Goal: Browse casually: Explore the website without a specific task or goal

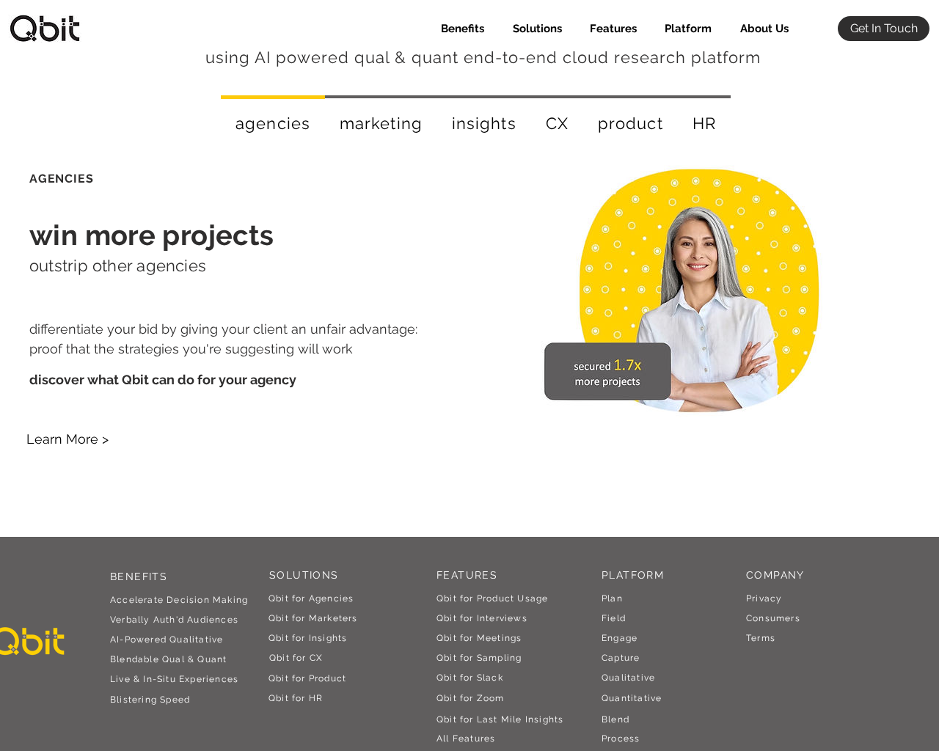
scroll to position [2648, 0]
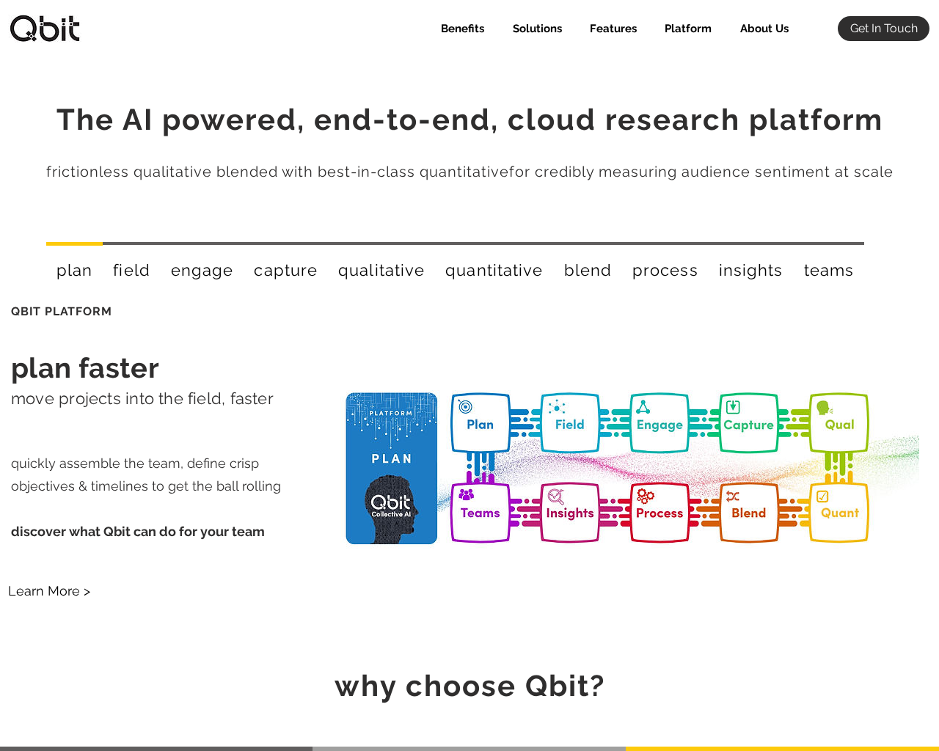
select select "Agency"
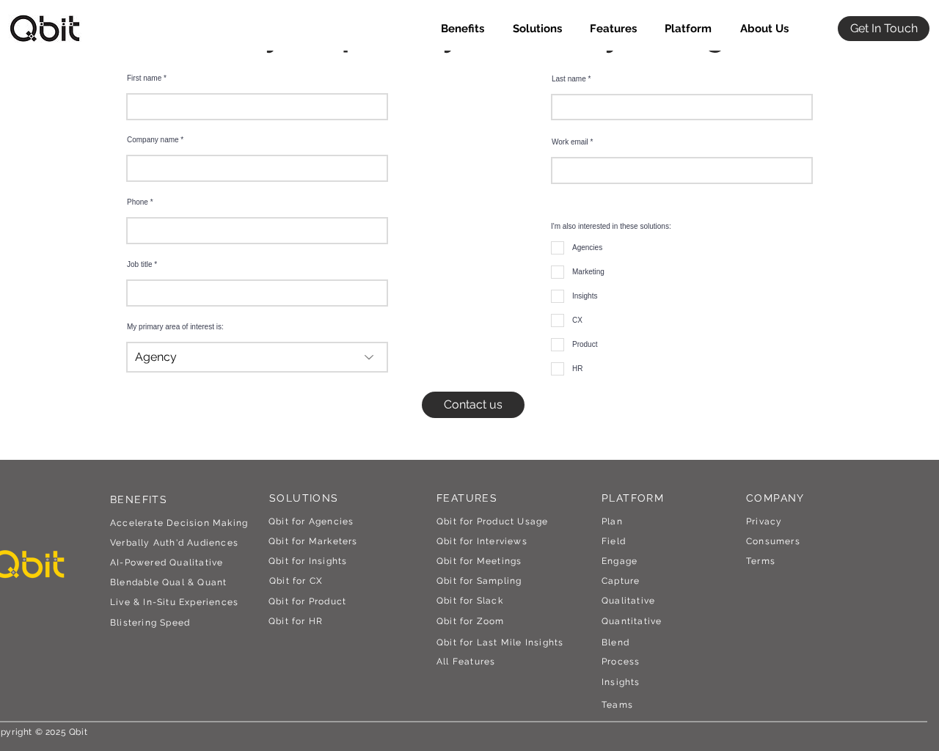
scroll to position [1492, 0]
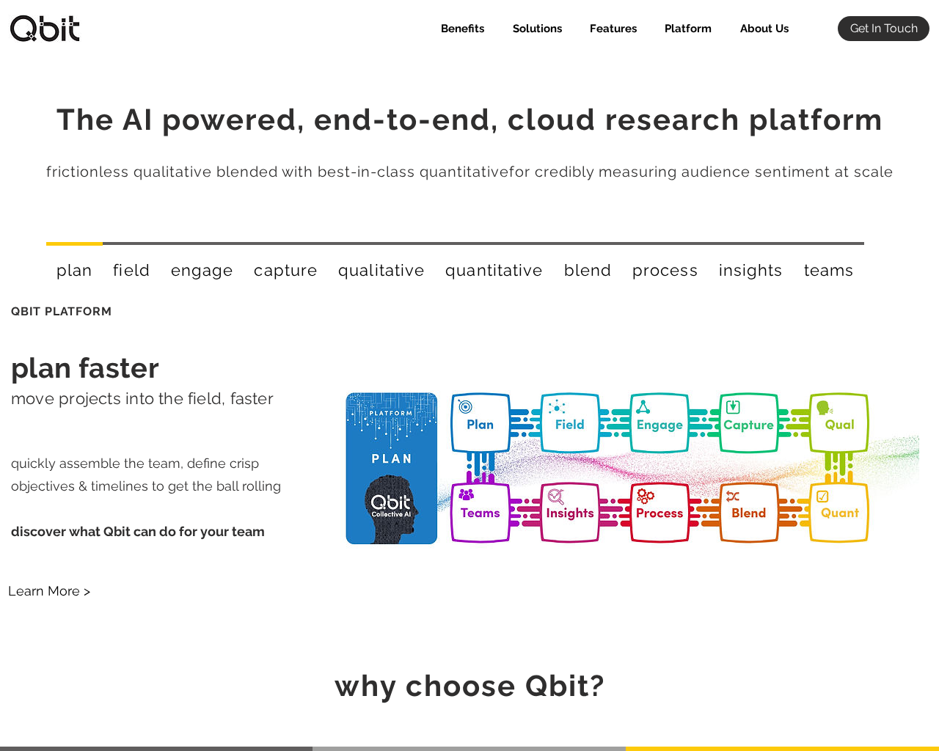
select select "Agency"
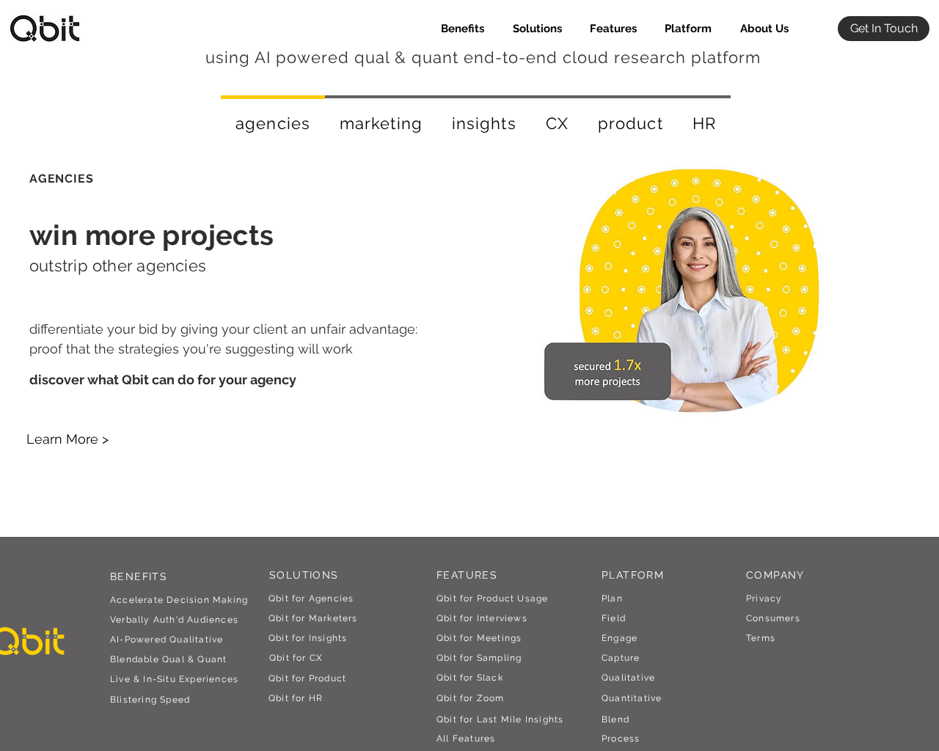
scroll to position [2648, 0]
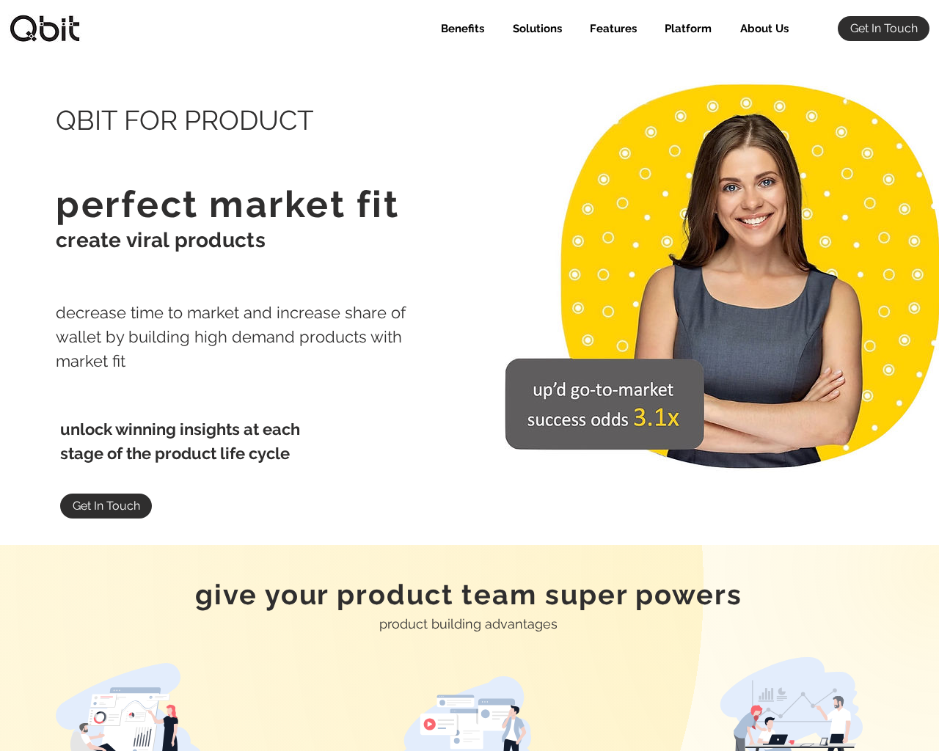
select select "Agency"
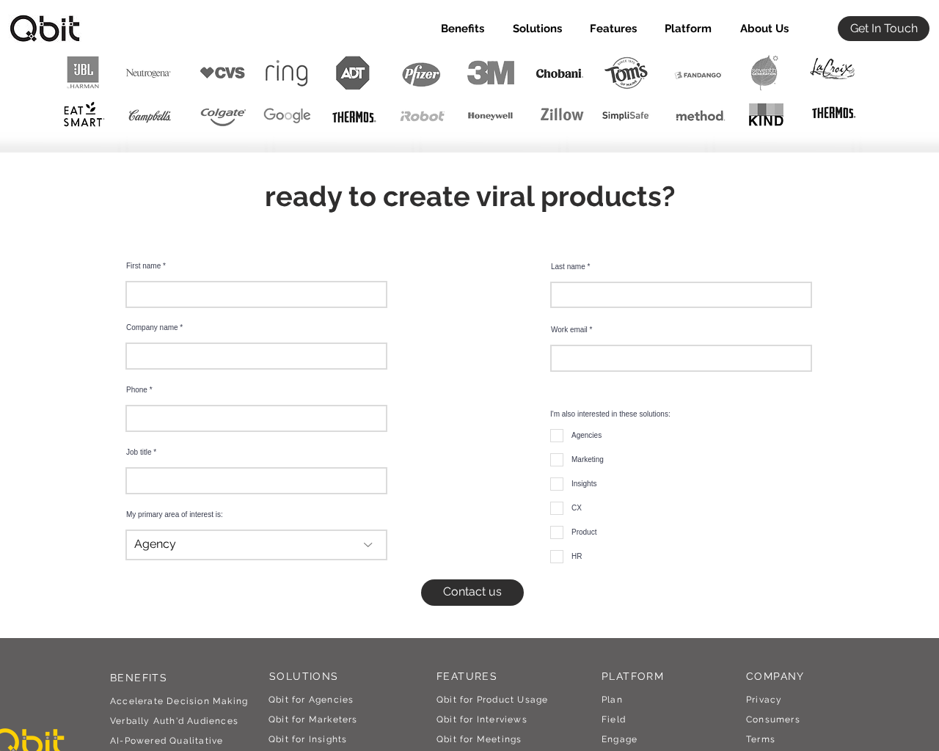
scroll to position [8273, 0]
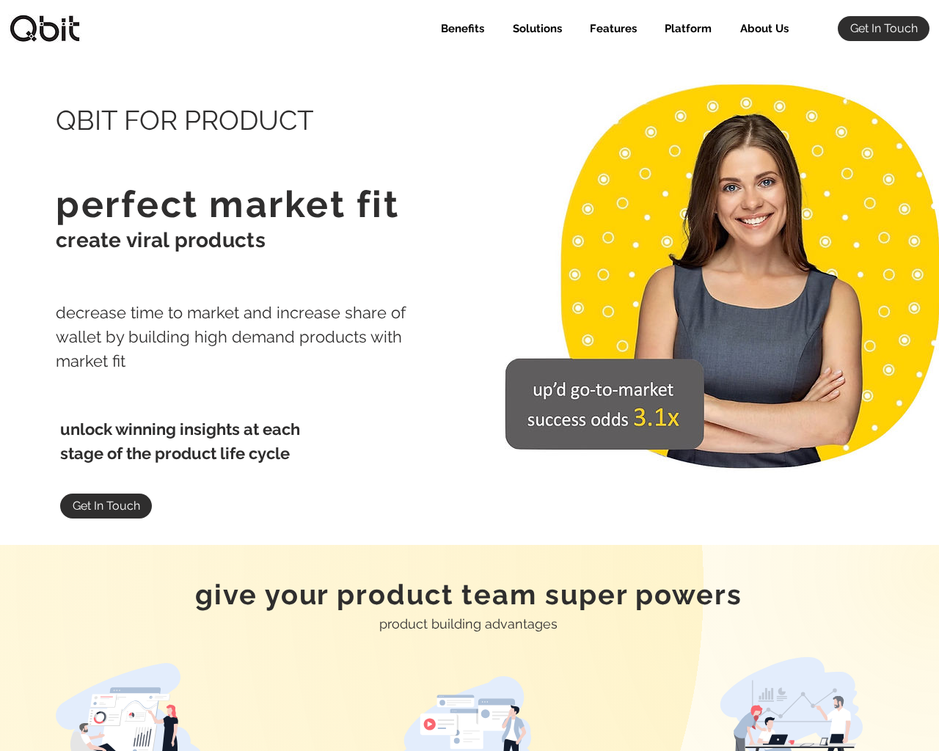
select select "Agency"
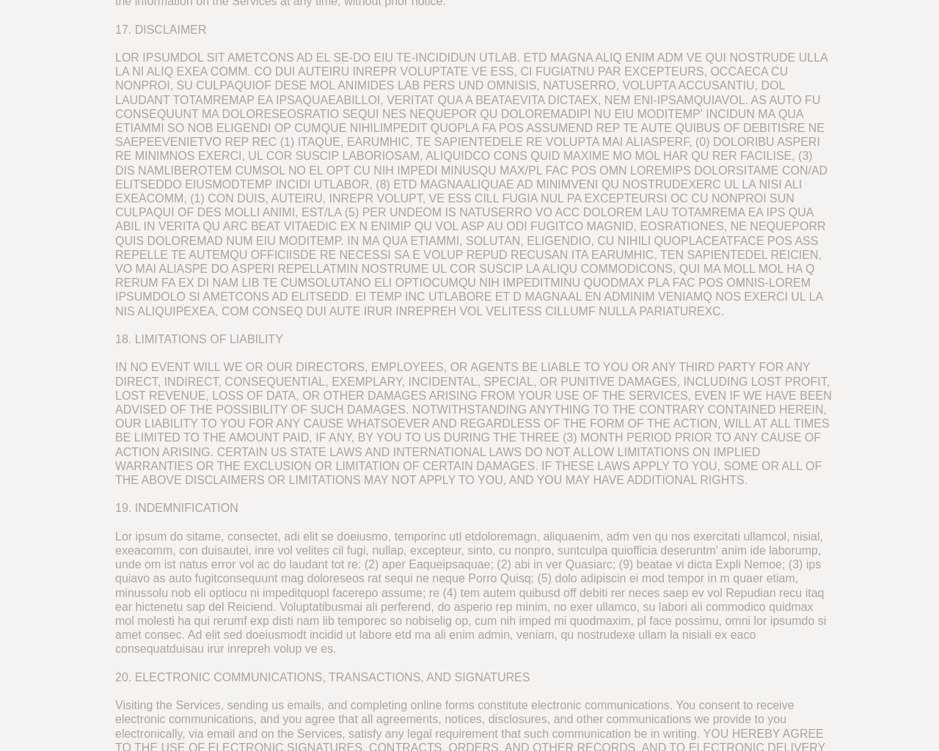
scroll to position [4306, 0]
